Goal: Find specific page/section: Find specific page/section

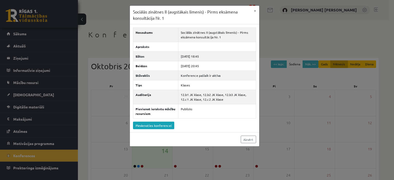
click at [252, 11] on button "×" at bounding box center [255, 11] width 8 height 10
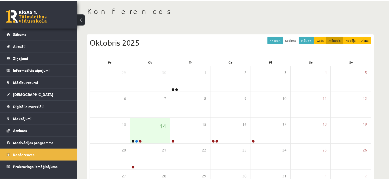
scroll to position [24, 0]
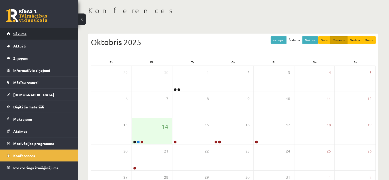
click at [38, 32] on link "Sākums" at bounding box center [39, 34] width 65 height 12
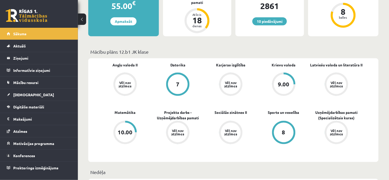
scroll to position [107, 0]
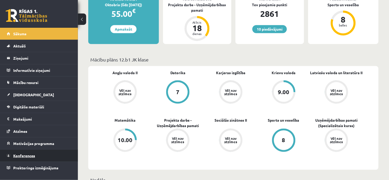
click at [39, 153] on link "Konferences" at bounding box center [39, 156] width 65 height 12
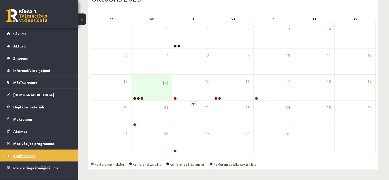
scroll to position [68, 0]
click at [164, 97] on div "14" at bounding box center [152, 88] width 41 height 26
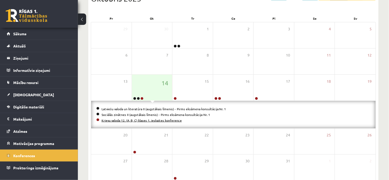
click at [157, 118] on link "Krievu valoda 12. (A, B, C) klases 1. ieskaites konference" at bounding box center [142, 120] width 80 height 4
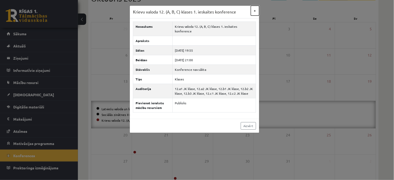
click at [254, 11] on button "×" at bounding box center [255, 11] width 8 height 10
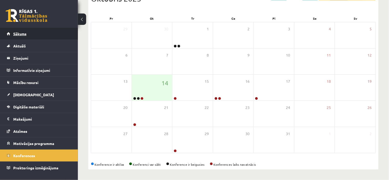
click at [48, 31] on link "Sākums" at bounding box center [39, 34] width 65 height 12
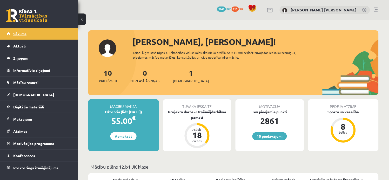
click at [47, 31] on link "Sākums" at bounding box center [39, 34] width 65 height 12
click at [17, 37] on link "Sākums" at bounding box center [39, 34] width 65 height 12
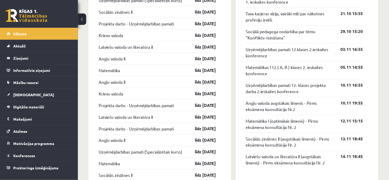
scroll to position [516, 0]
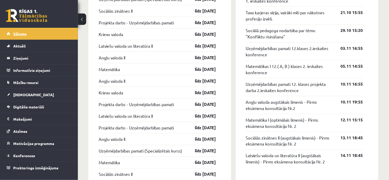
click at [44, 31] on link "Sākums" at bounding box center [39, 34] width 65 height 12
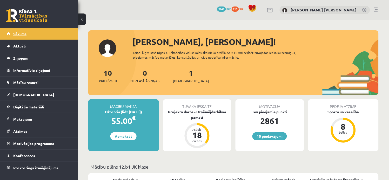
click at [25, 33] on span "Sākums" at bounding box center [19, 33] width 13 height 5
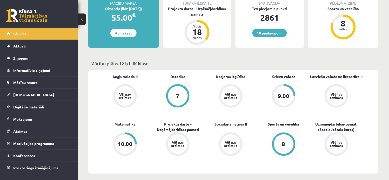
scroll to position [110, 0]
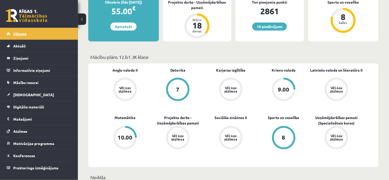
click at [48, 38] on link "Sākums" at bounding box center [39, 34] width 65 height 12
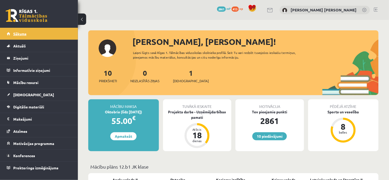
click at [49, 29] on link "Sākums" at bounding box center [39, 34] width 65 height 12
click at [13, 31] on span "Sākums" at bounding box center [19, 33] width 13 height 5
click at [39, 35] on link "Sākums" at bounding box center [39, 34] width 65 height 12
click at [26, 34] on link "Sākums" at bounding box center [39, 34] width 65 height 12
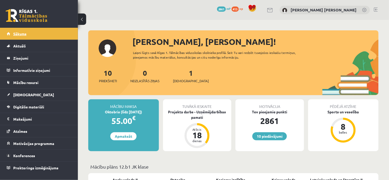
click at [26, 34] on span "Sākums" at bounding box center [19, 33] width 13 height 5
click at [12, 29] on link "Sākums" at bounding box center [39, 34] width 65 height 12
click at [14, 31] on link "Sākums" at bounding box center [39, 34] width 65 height 12
click at [42, 34] on link "Sākums" at bounding box center [39, 34] width 65 height 12
